Goal: Task Accomplishment & Management: Use online tool/utility

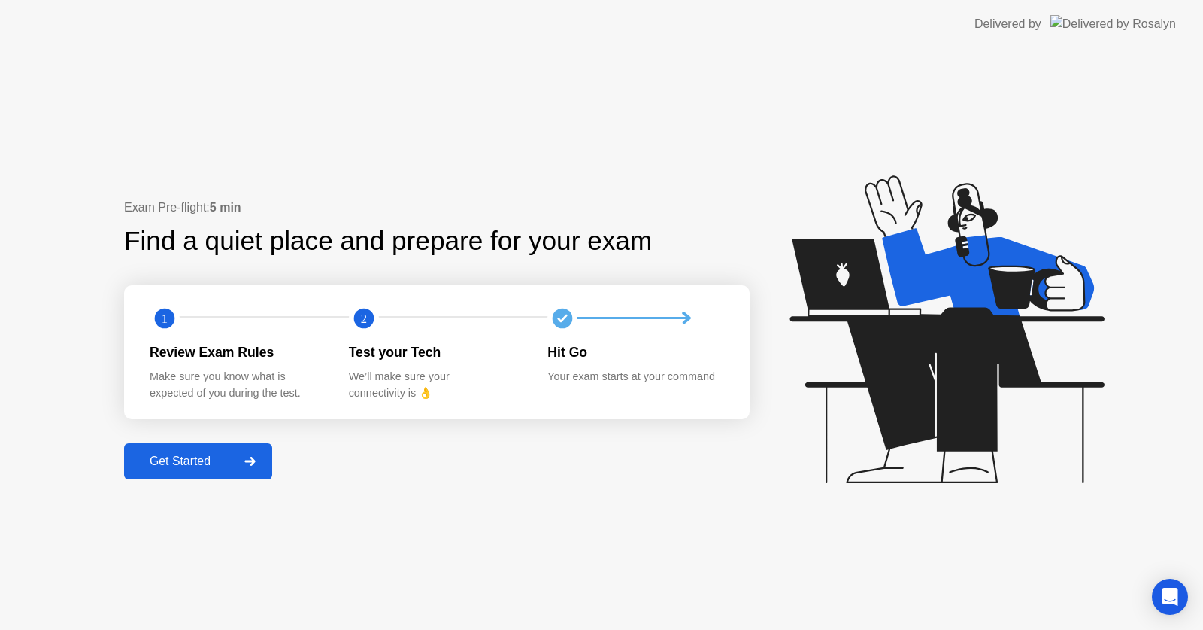
click at [211, 460] on div "Get Started" at bounding box center [180, 461] width 103 height 14
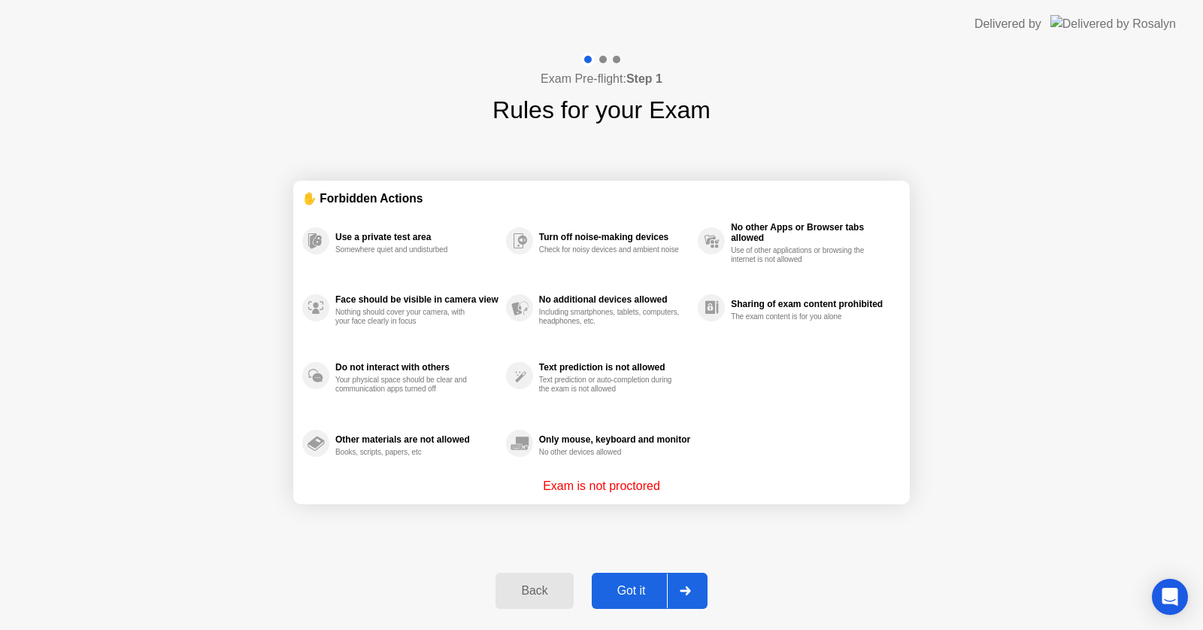
click at [648, 594] on div "Got it" at bounding box center [631, 591] width 71 height 14
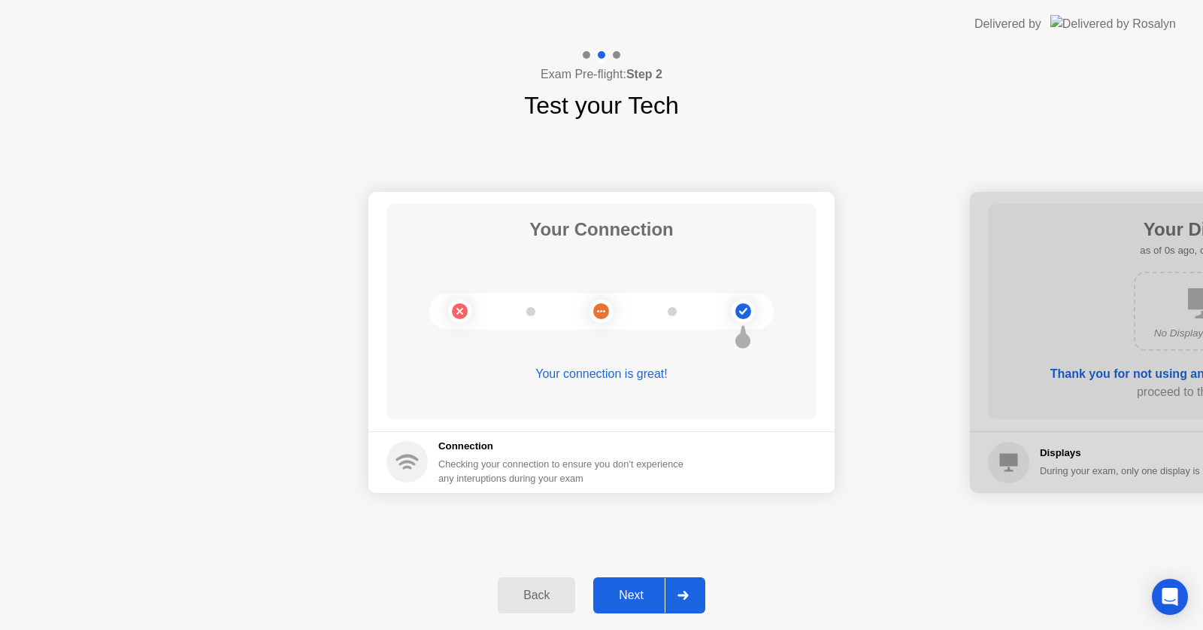
click at [648, 594] on div "Next" at bounding box center [631, 595] width 67 height 14
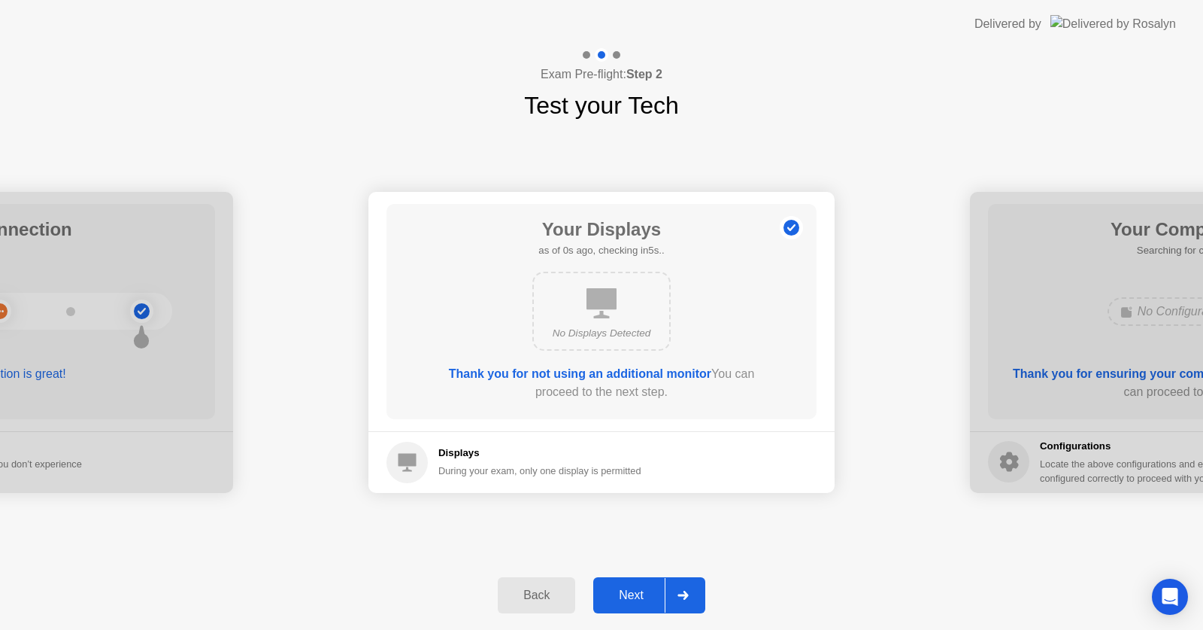
click at [648, 594] on div "Next" at bounding box center [631, 595] width 67 height 14
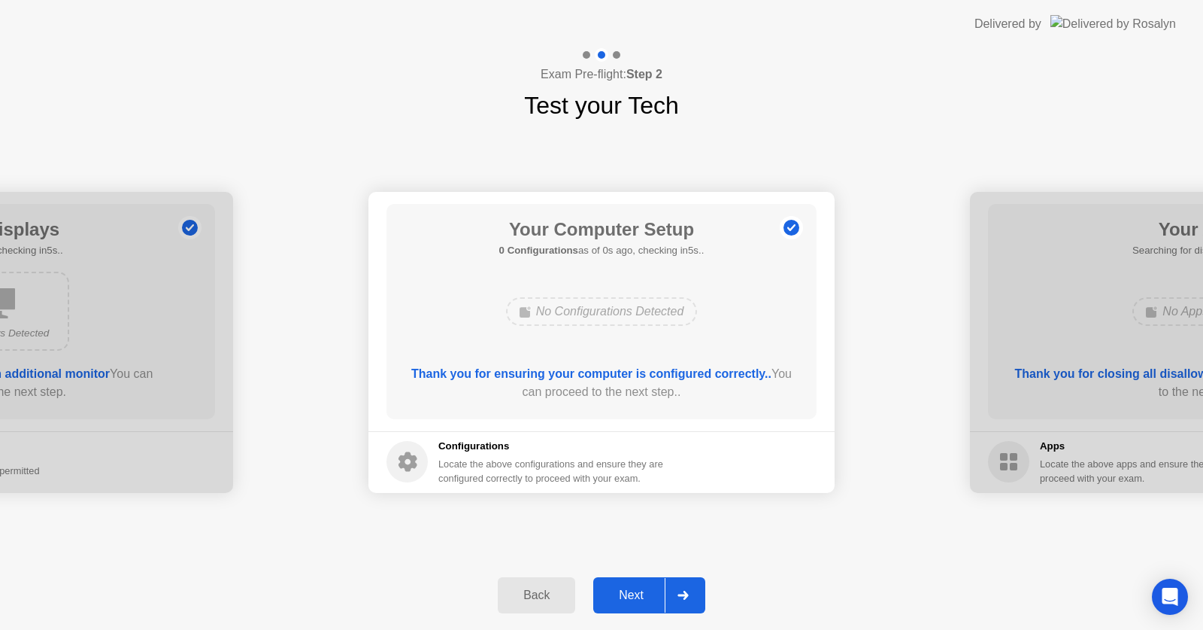
click at [648, 594] on div "Next" at bounding box center [631, 595] width 67 height 14
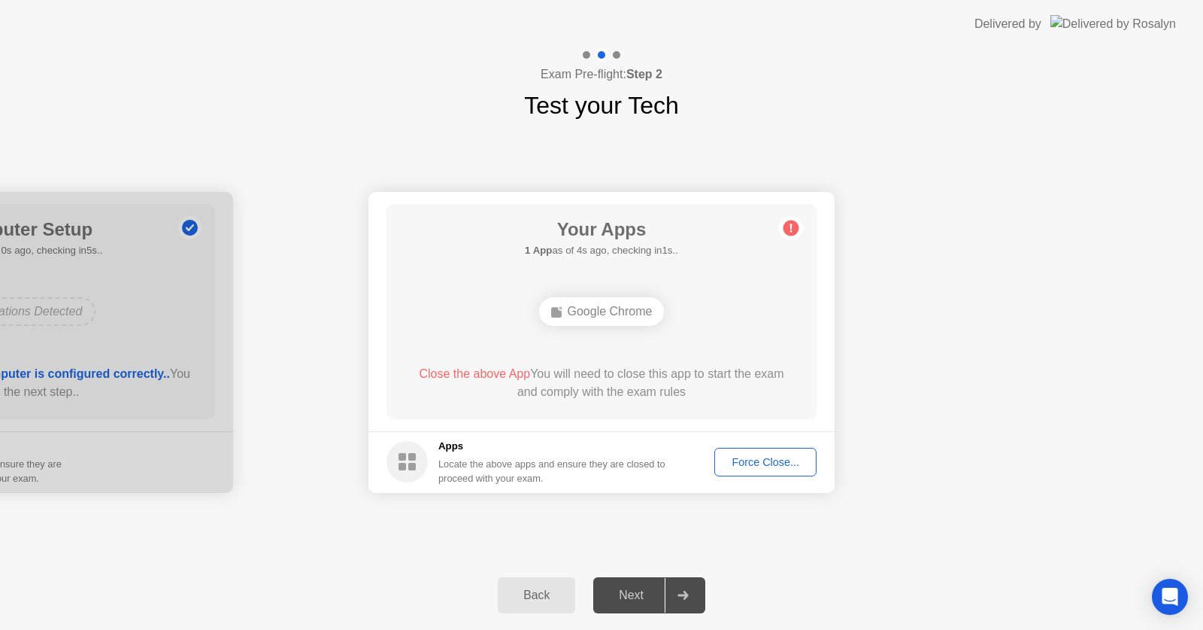
click at [739, 466] on div "Force Close..." at bounding box center [766, 462] width 92 height 12
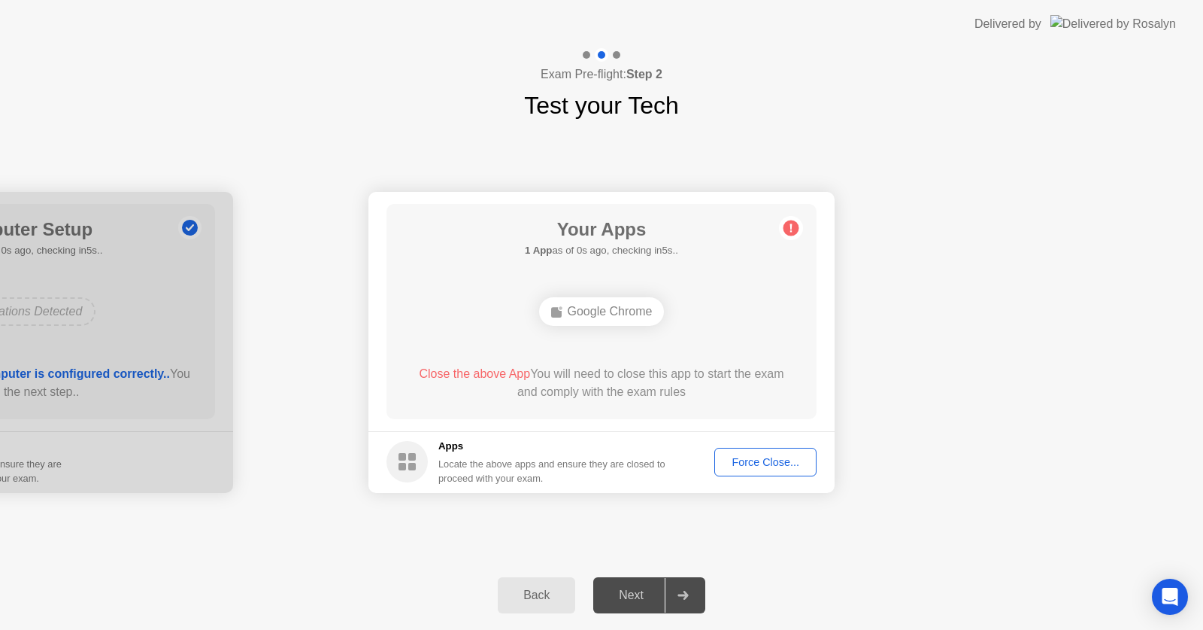
click at [749, 460] on div "Force Close..." at bounding box center [766, 462] width 92 height 12
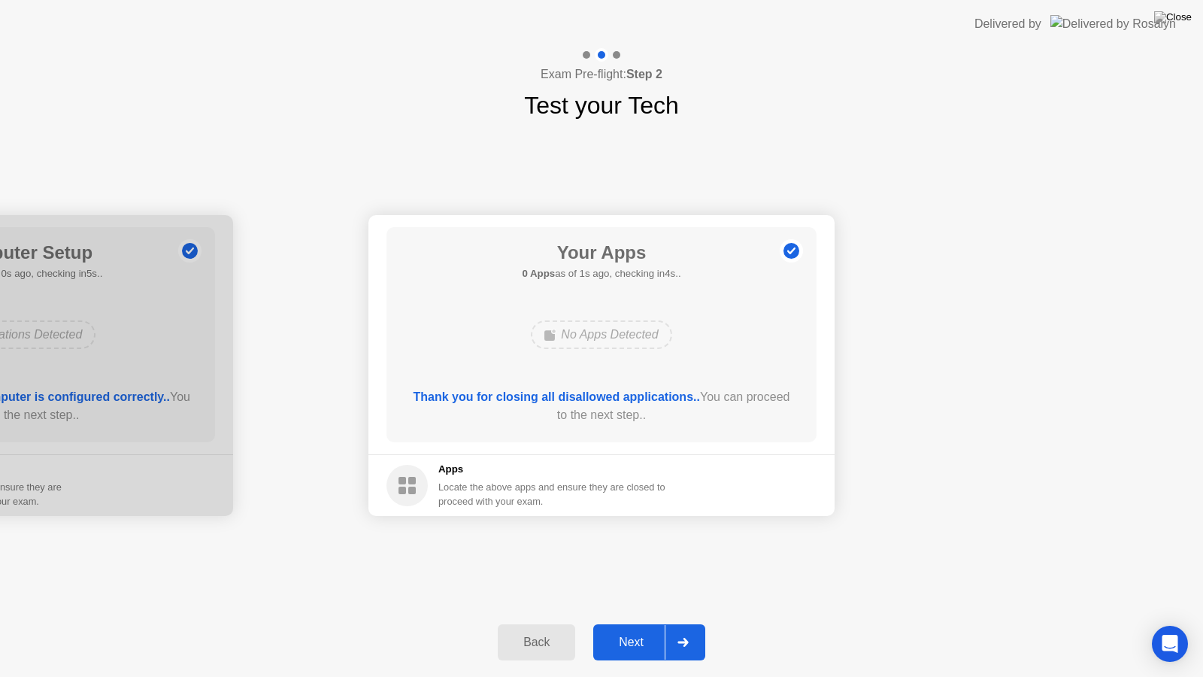
click at [635, 629] on div "Next" at bounding box center [631, 643] width 67 height 14
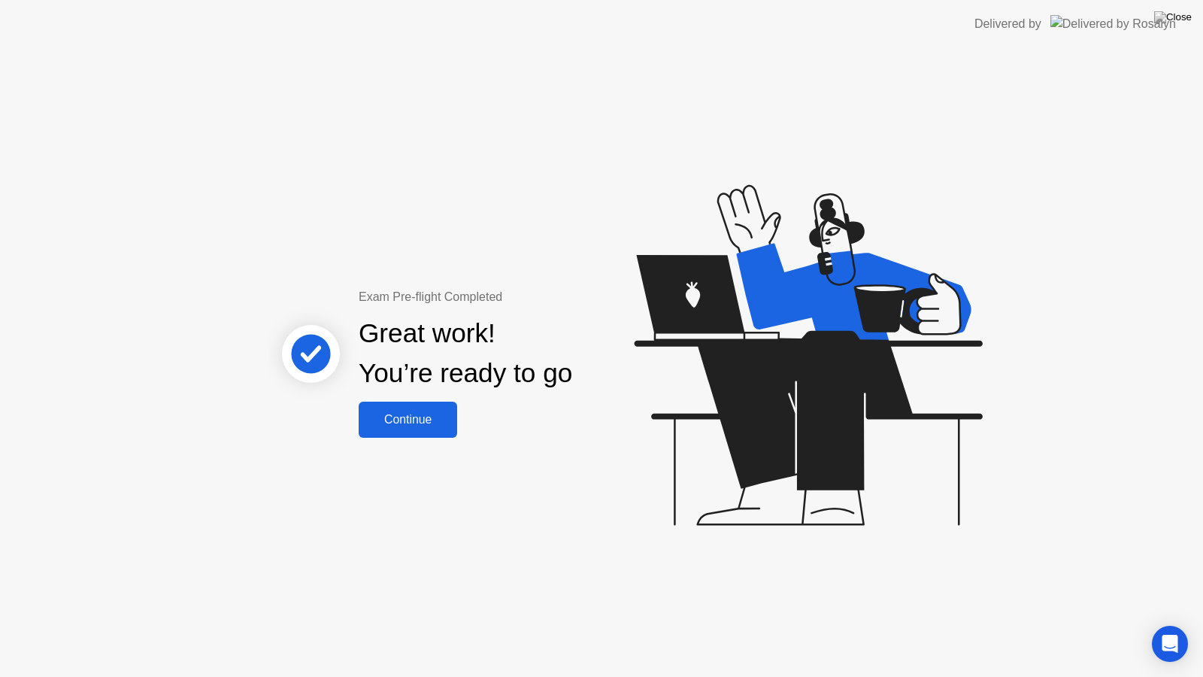
click at [426, 435] on button "Continue" at bounding box center [408, 420] width 99 height 36
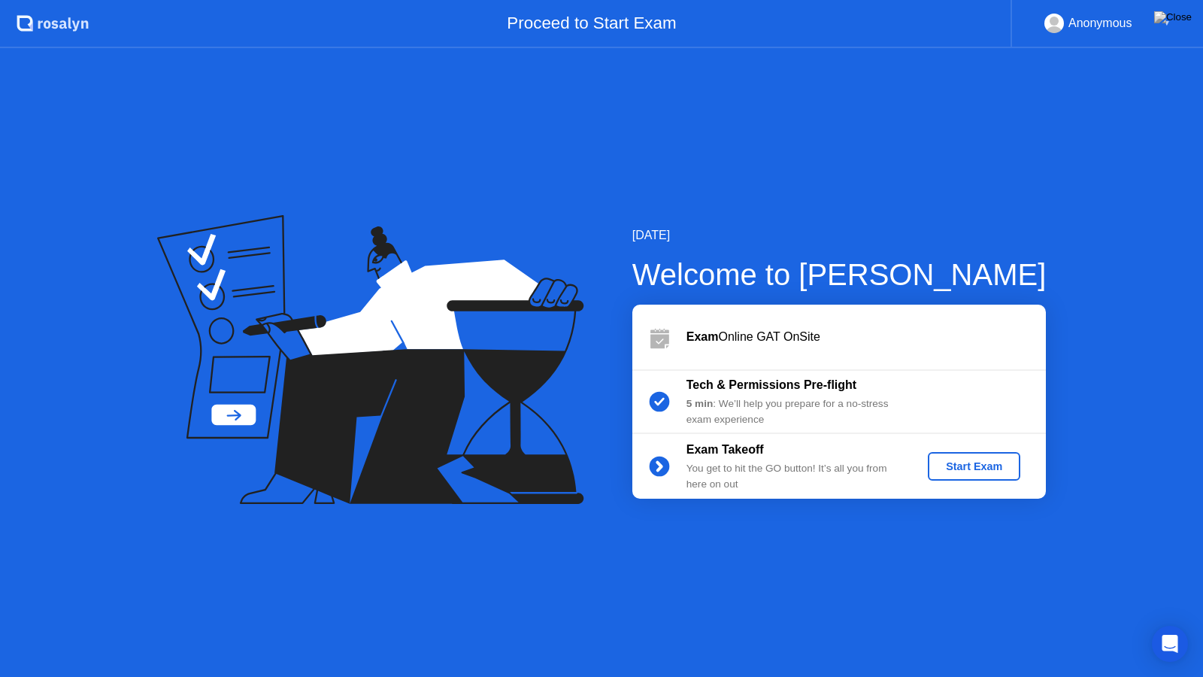
click at [956, 463] on div "Start Exam" at bounding box center [974, 466] width 80 height 12
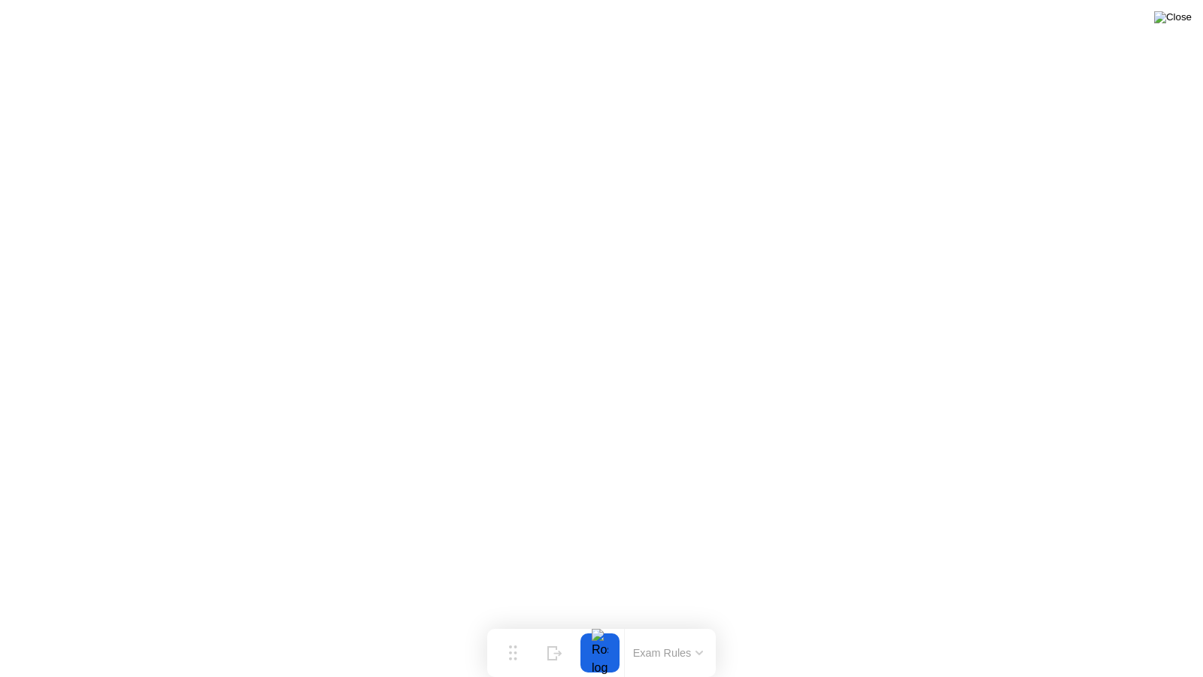
click at [1179, 20] on img at bounding box center [1173, 17] width 38 height 12
